Goal: Task Accomplishment & Management: Use online tool/utility

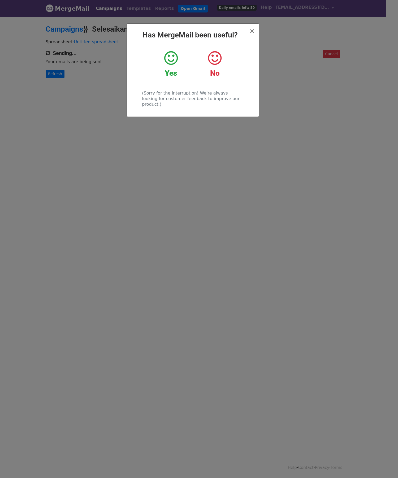
click at [249, 33] on h2 "Has MergeMail been useful?" at bounding box center [193, 35] width 124 height 9
click at [253, 32] on span "×" at bounding box center [252, 30] width 5 height 7
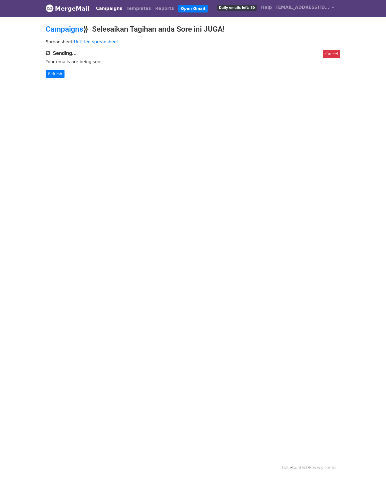
click at [52, 87] on body "MergeMail Campaigns Templates Reports Open Gmail Daily emails left: 50 Help ato…" at bounding box center [193, 49] width 386 height 99
click at [52, 72] on link "Refresh" at bounding box center [55, 74] width 19 height 8
